Goal: Transaction & Acquisition: Purchase product/service

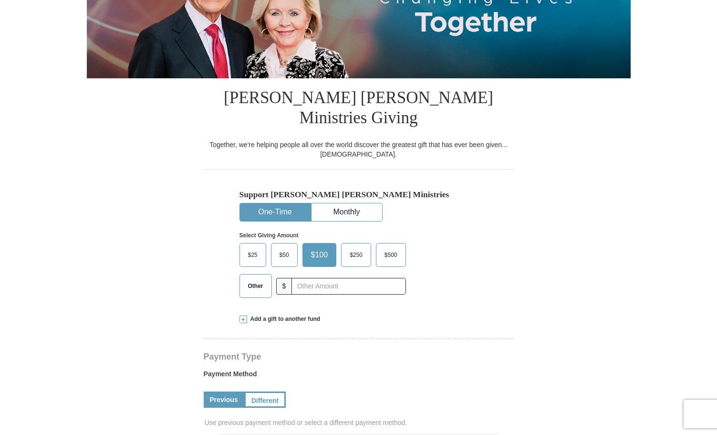
select select "PA"
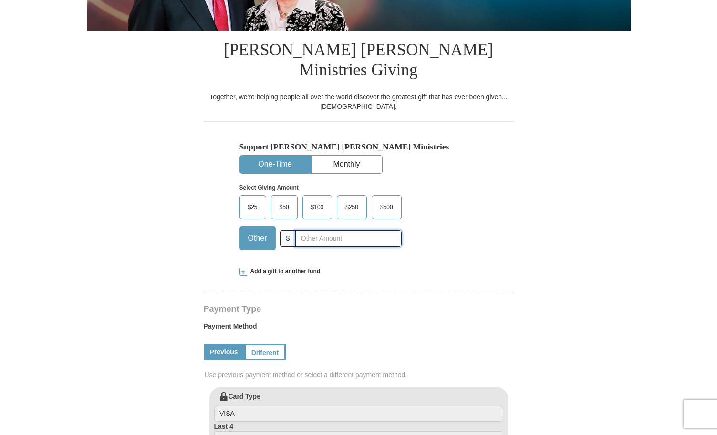
click at [309, 230] on input "text" at bounding box center [348, 238] width 106 height 17
type input "200"
click at [473, 183] on div "Select Giving Amount Amount must be a valid number The total gift cannot be les…" at bounding box center [359, 216] width 239 height 84
click at [613, 169] on form "[PERSON_NAME] [PERSON_NAME] Ministries Giving Together, we're helping people al…" at bounding box center [359, 374] width 544 height 1054
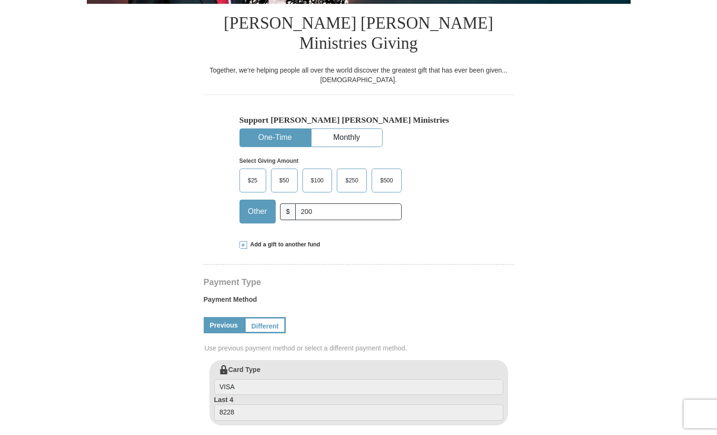
scroll to position [196, 0]
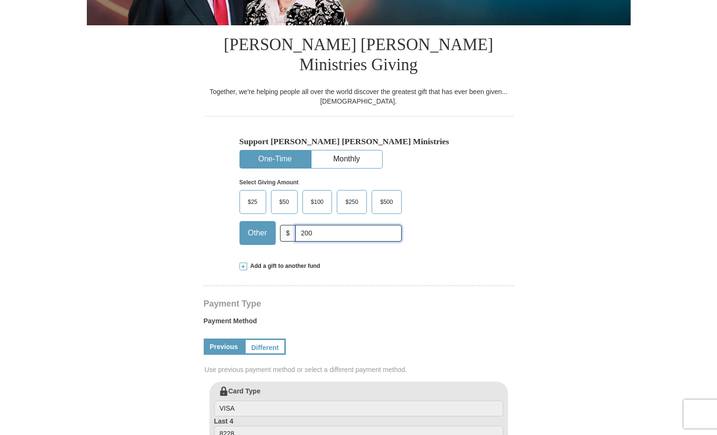
drag, startPoint x: 330, startPoint y: 211, endPoint x: 294, endPoint y: 218, distance: 36.4
click at [298, 225] on input "200" at bounding box center [348, 233] width 106 height 17
click at [244, 263] on span at bounding box center [244, 267] width 8 height 8
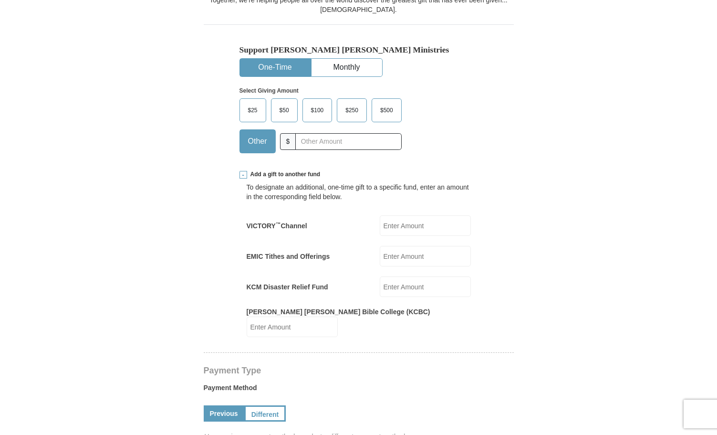
scroll to position [292, 0]
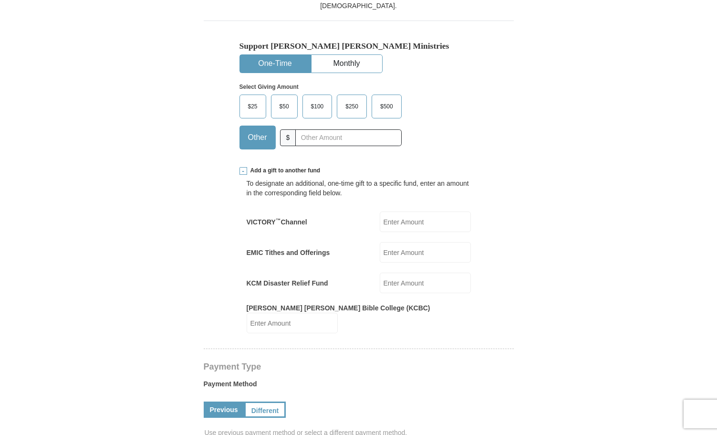
click at [410, 242] on input "EMIC Tithes and Offerings" at bounding box center [425, 252] width 91 height 21
type input "200.00"
click at [558, 250] on form "[PERSON_NAME] [PERSON_NAME] Ministries Giving Together, we're helping people al…" at bounding box center [359, 361] width 544 height 1228
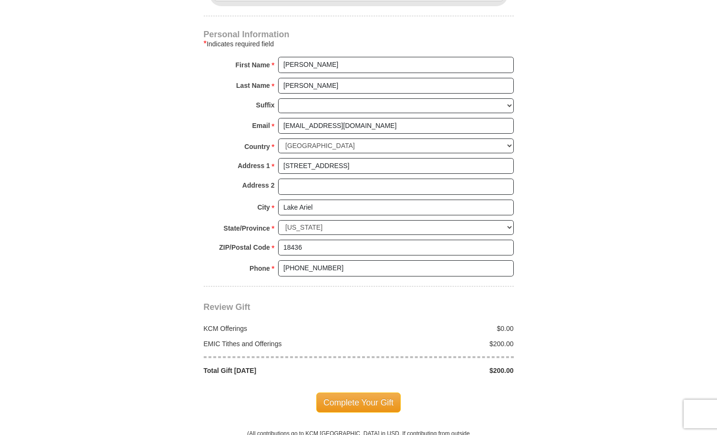
scroll to position [817, 0]
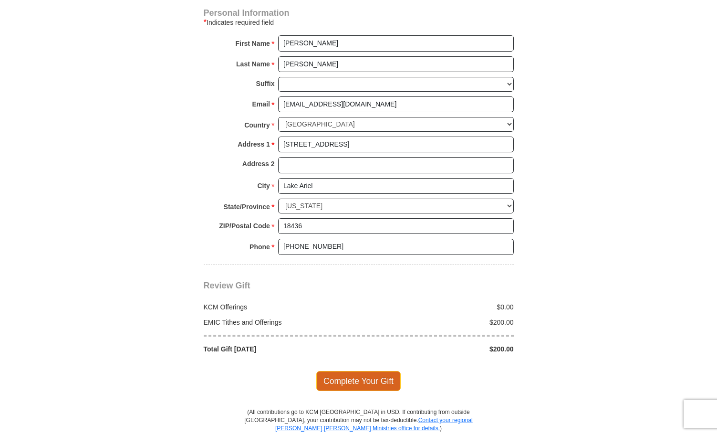
click at [372, 371] on span "Complete Your Gift" at bounding box center [358, 381] width 84 height 20
